Goal: Task Accomplishment & Management: Use online tool/utility

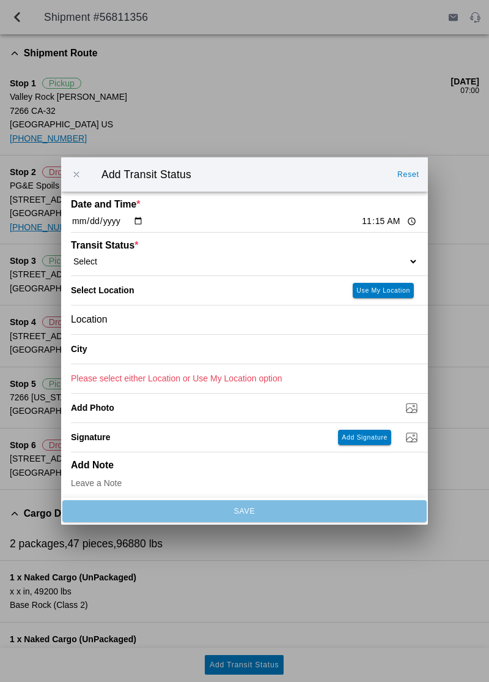
click at [156, 258] on select "Select Arrive at Drop Off Arrive at Pickup Break Start Break Stop Depart Drop O…" at bounding box center [245, 261] width 348 height 11
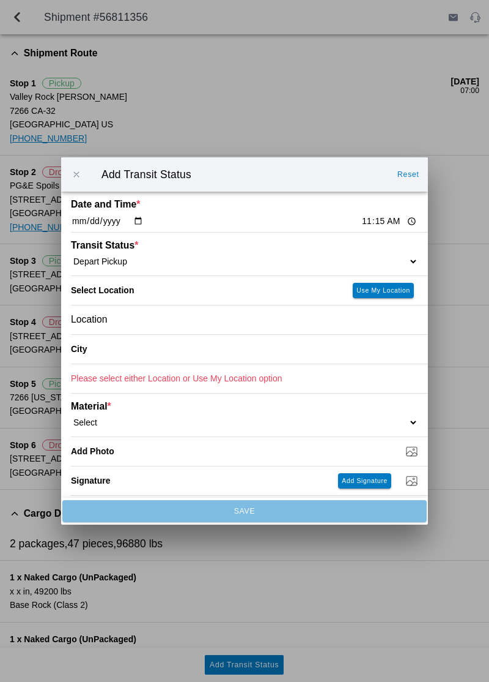
click at [120, 258] on select "Select Arrive at Drop Off Arrive at Pickup Break Start Break Stop Depart Drop O…" at bounding box center [245, 261] width 348 height 11
select select "ARVPULOC"
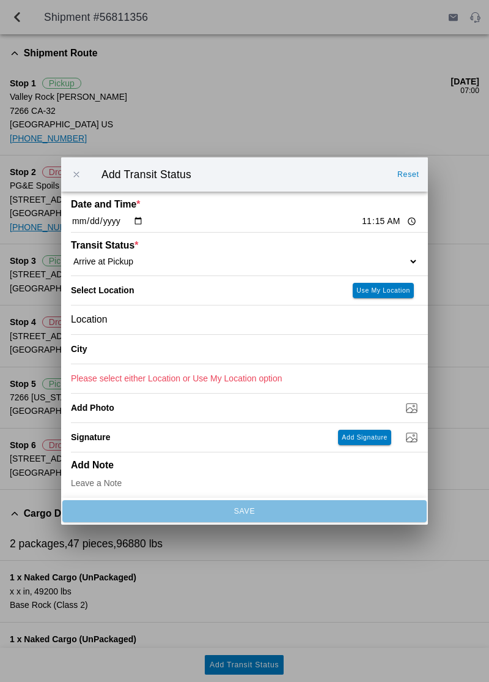
click at [0, 0] on slot "Use My Location" at bounding box center [0, 0] width 0 height 0
type input "Orland"
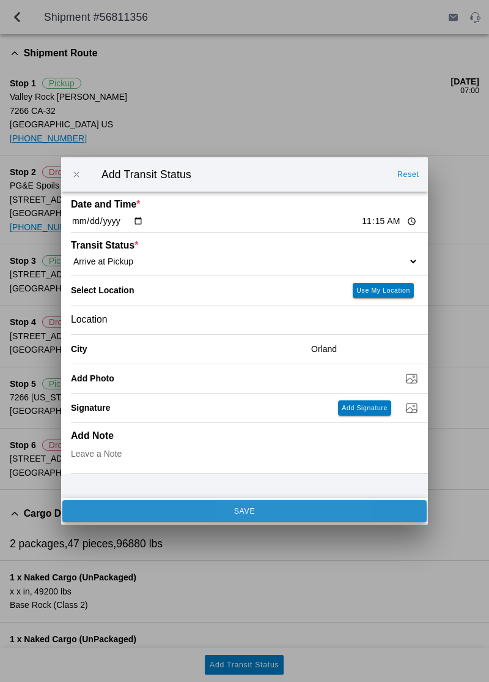
click at [157, 511] on span "SAVE" at bounding box center [244, 510] width 348 height 7
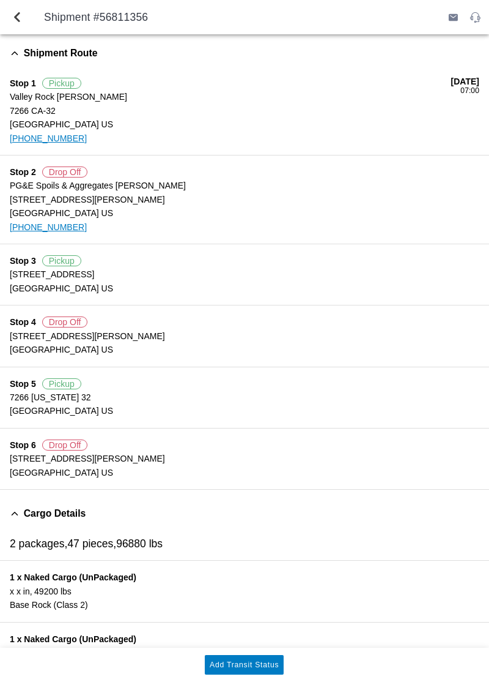
click at [263, 672] on button "Add Transit Status" at bounding box center [244, 665] width 79 height 20
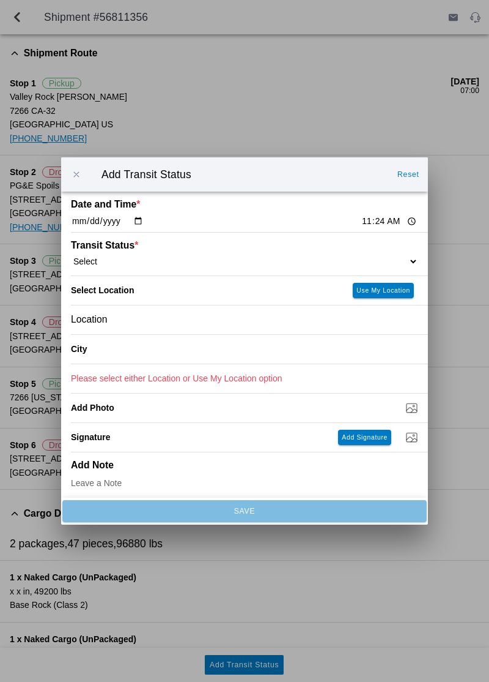
click at [138, 266] on select "Select Arrive at Drop Off Arrive at Pickup Break Start Break Stop Depart Drop O…" at bounding box center [245, 261] width 348 height 11
select select "DPTPULOC"
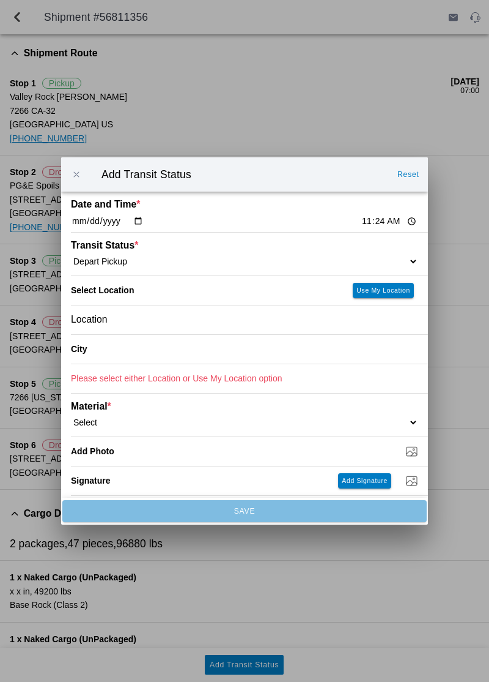
click at [0, 0] on slot "Use My Location" at bounding box center [0, 0] width 0 height 0
type input "Orland"
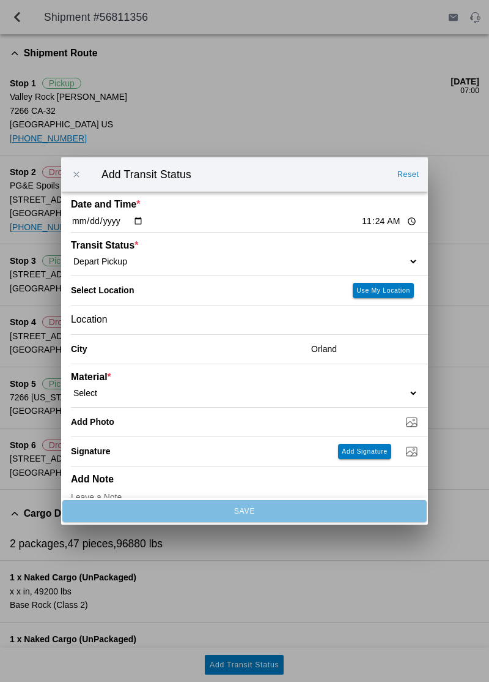
click at [0, 0] on slot "Use My Location" at bounding box center [0, 0] width 0 height 0
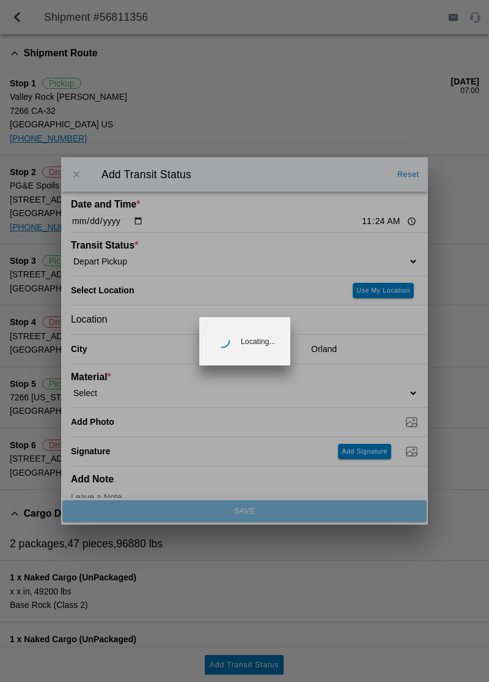
click at [131, 385] on ion-backdrop at bounding box center [244, 341] width 489 height 682
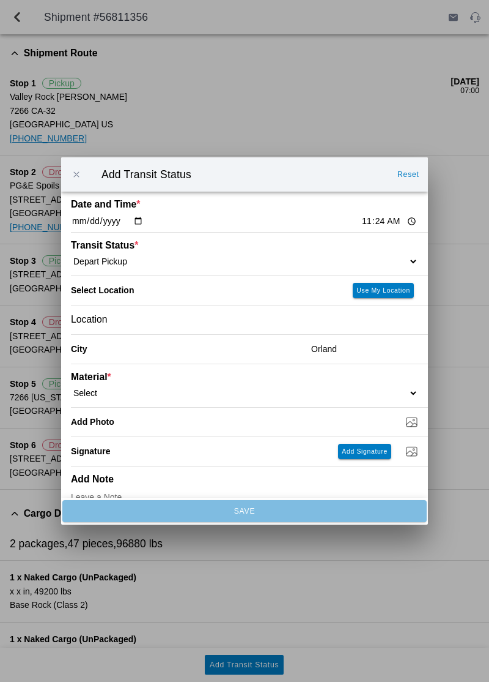
click at [122, 390] on select "Select 1" x 3" Rock 1" x 4" Rock 2" x 4" Rock Asphalt Cold Patch Backfill Spec …" at bounding box center [245, 392] width 348 height 11
select select "708651"
click at [405, 437] on div "Weight * US Ton" at bounding box center [245, 451] width 348 height 29
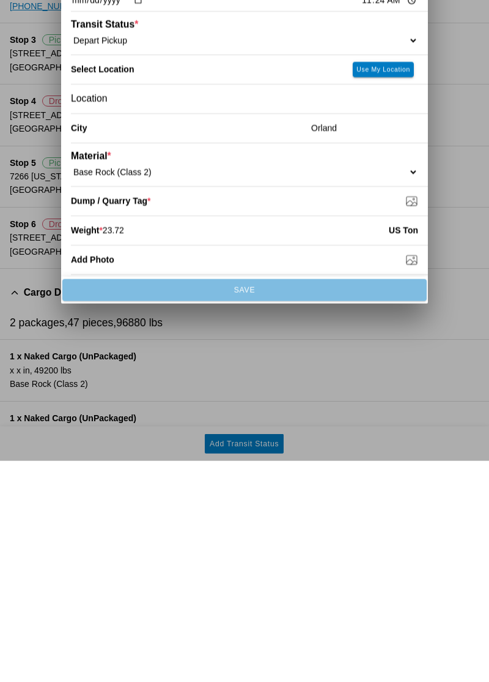
type input "23.72"
click at [160, 426] on input "Dump / Quarry Tag *" at bounding box center [249, 421] width 357 height 13
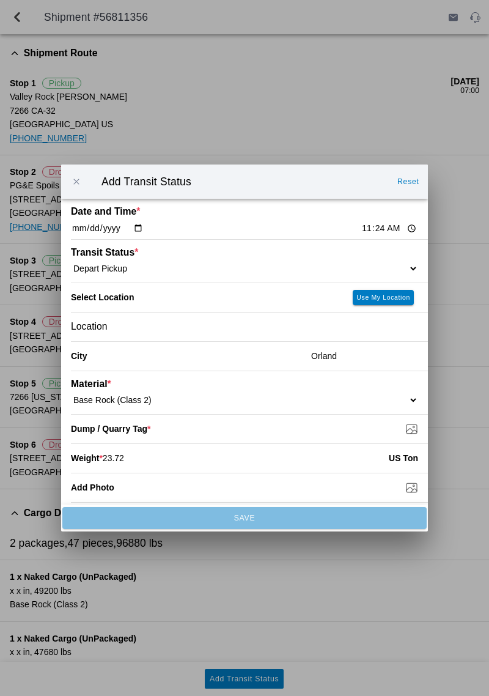
type input "C:\fakepath\17579606778335379761771547092857.jpg"
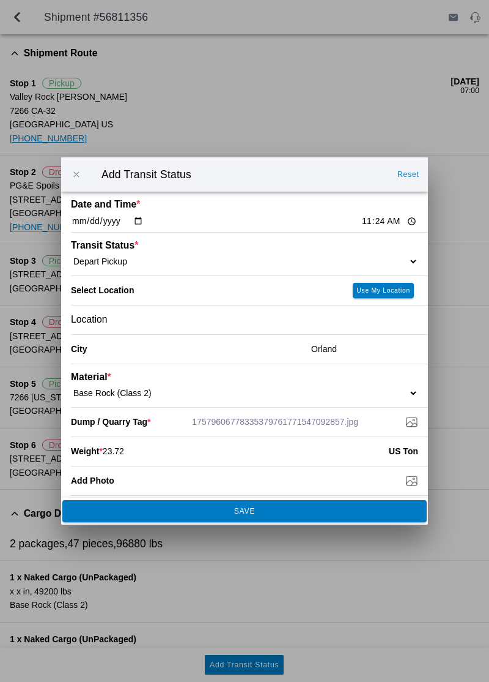
click at [339, 515] on span "SAVE" at bounding box center [244, 510] width 348 height 7
